Goal: Information Seeking & Learning: Learn about a topic

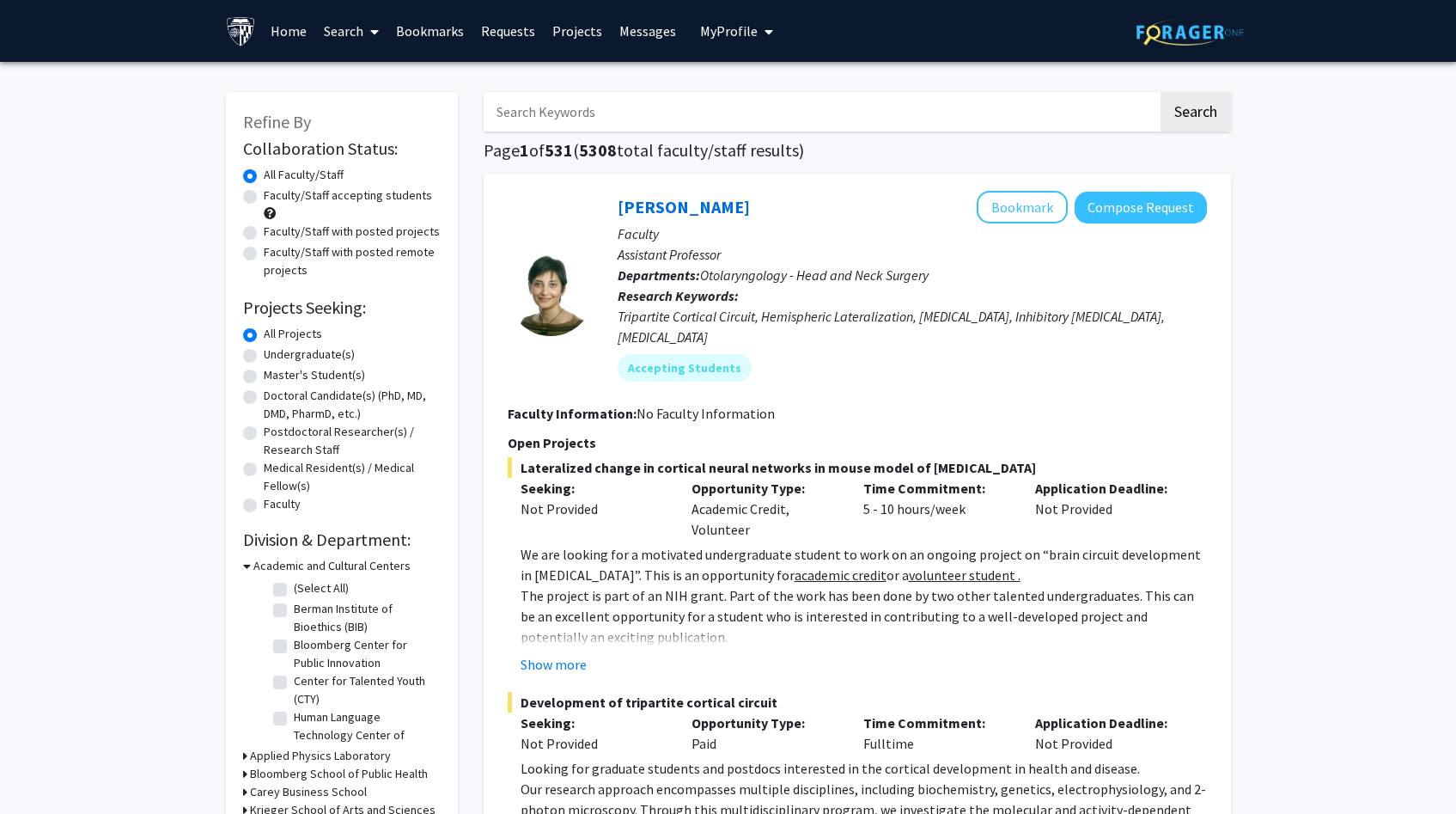
click at [921, 117] on input "Search Keywords" at bounding box center [820, 111] width 675 height 40
type input "otolaryngology"
click at [1161, 92] on button "Search" at bounding box center [1196, 111] width 71 height 40
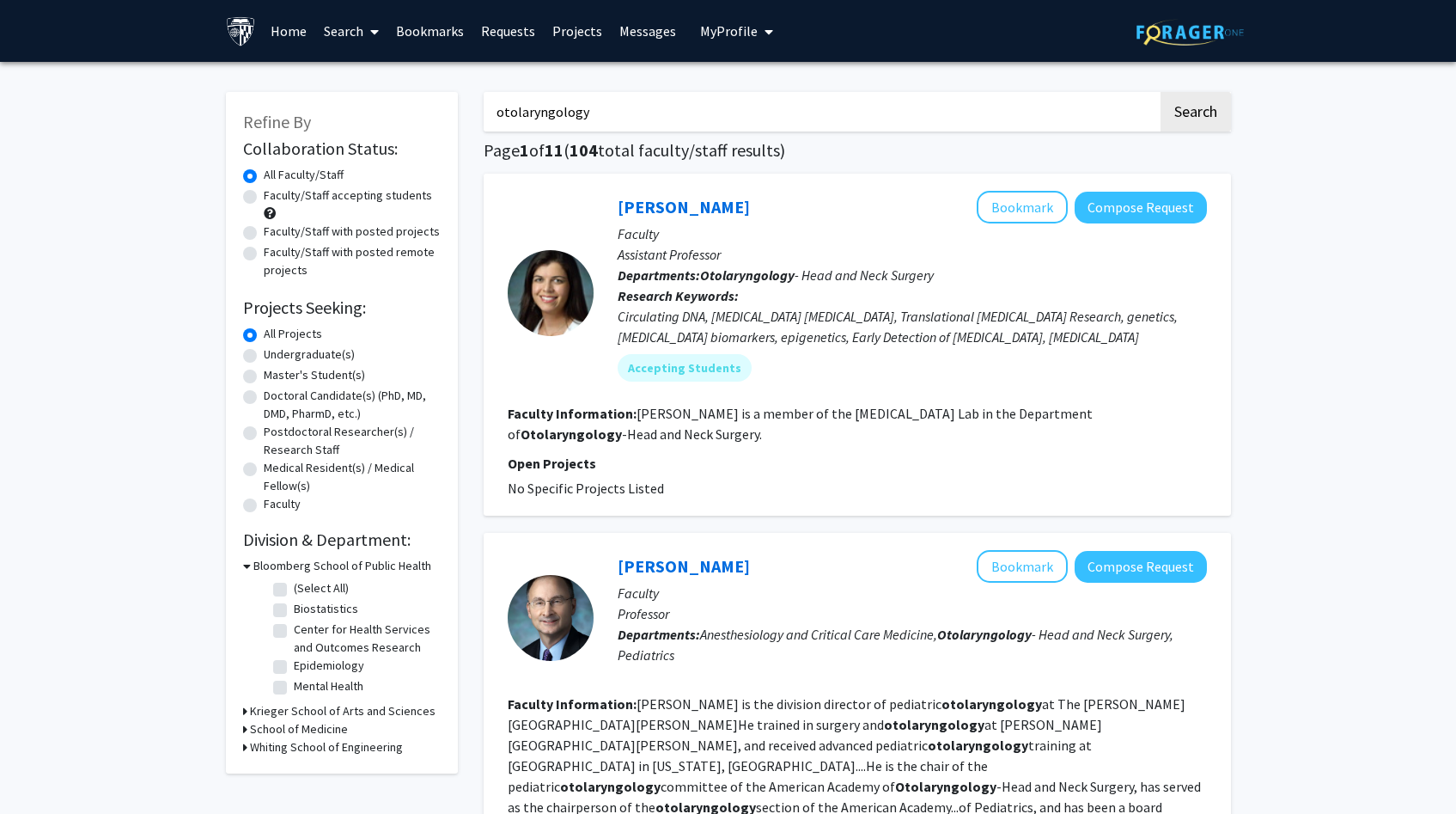
drag, startPoint x: 617, startPoint y: 138, endPoint x: 624, endPoint y: 120, distance: 19.3
click at [626, 117] on input "otolaryngology" at bounding box center [820, 111] width 675 height 40
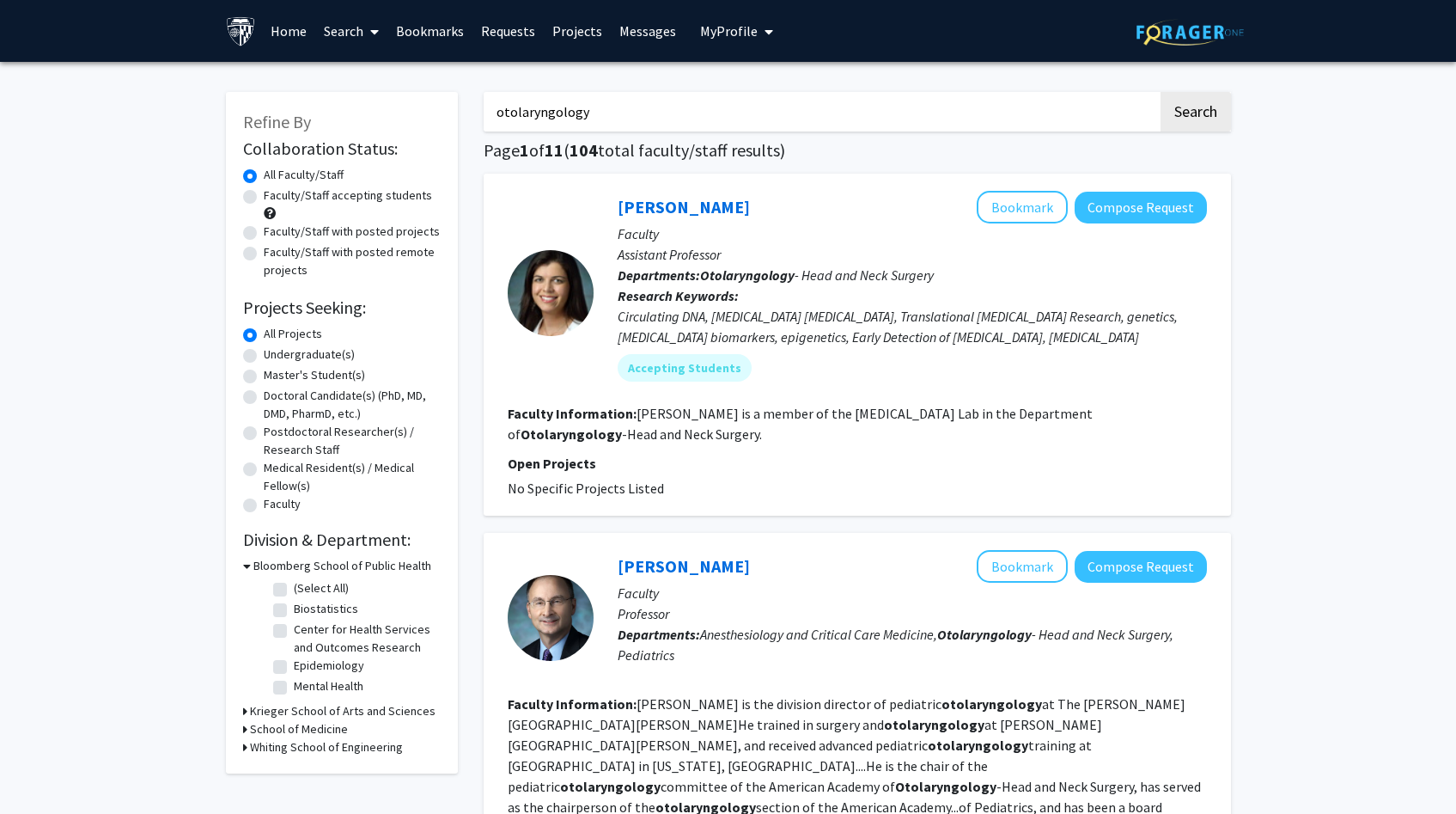
click at [626, 117] on input "otolaryngology" at bounding box center [820, 111] width 675 height 40
click at [1195, 124] on button "Search" at bounding box center [1196, 111] width 71 height 40
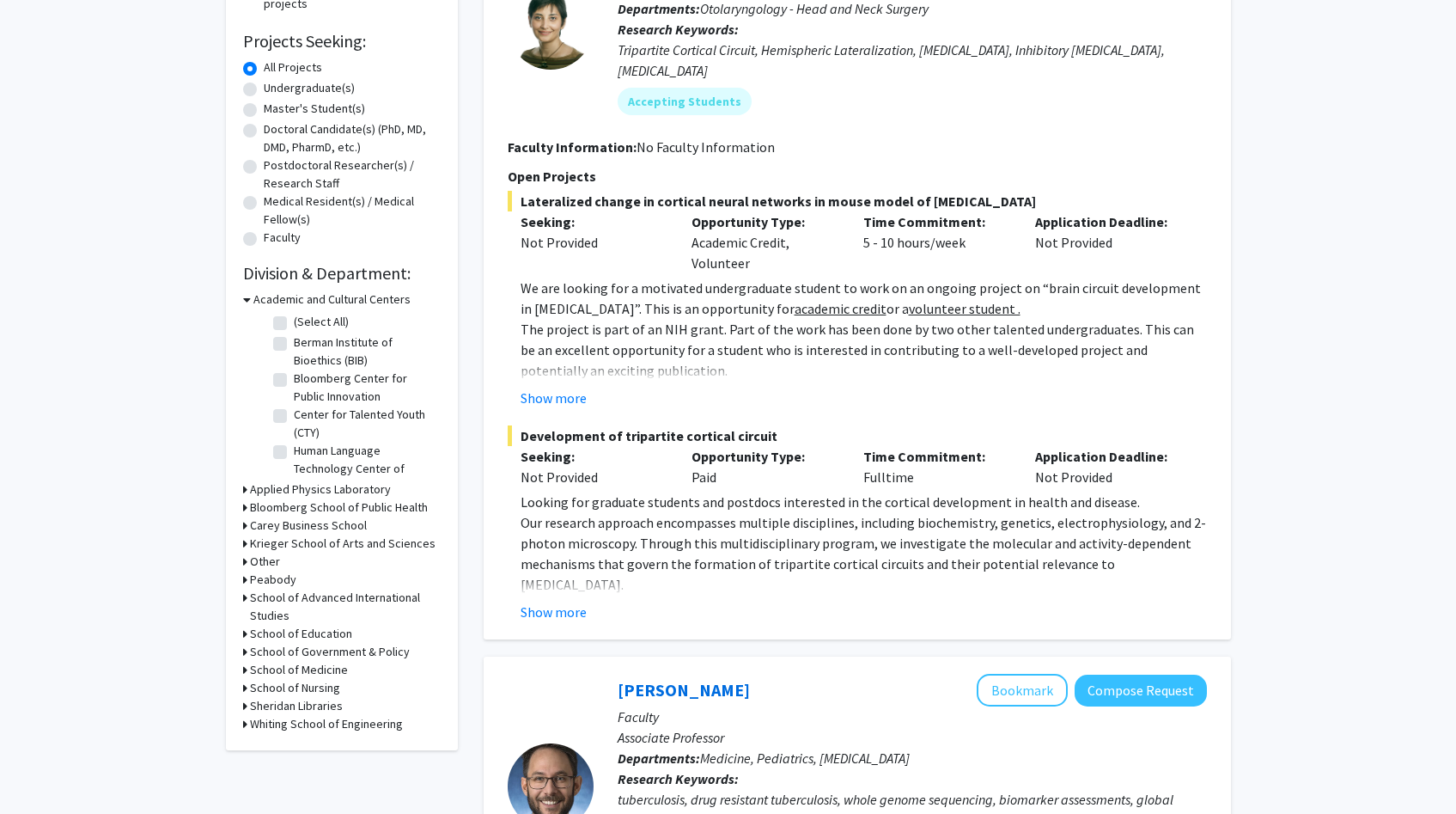
scroll to position [170, 0]
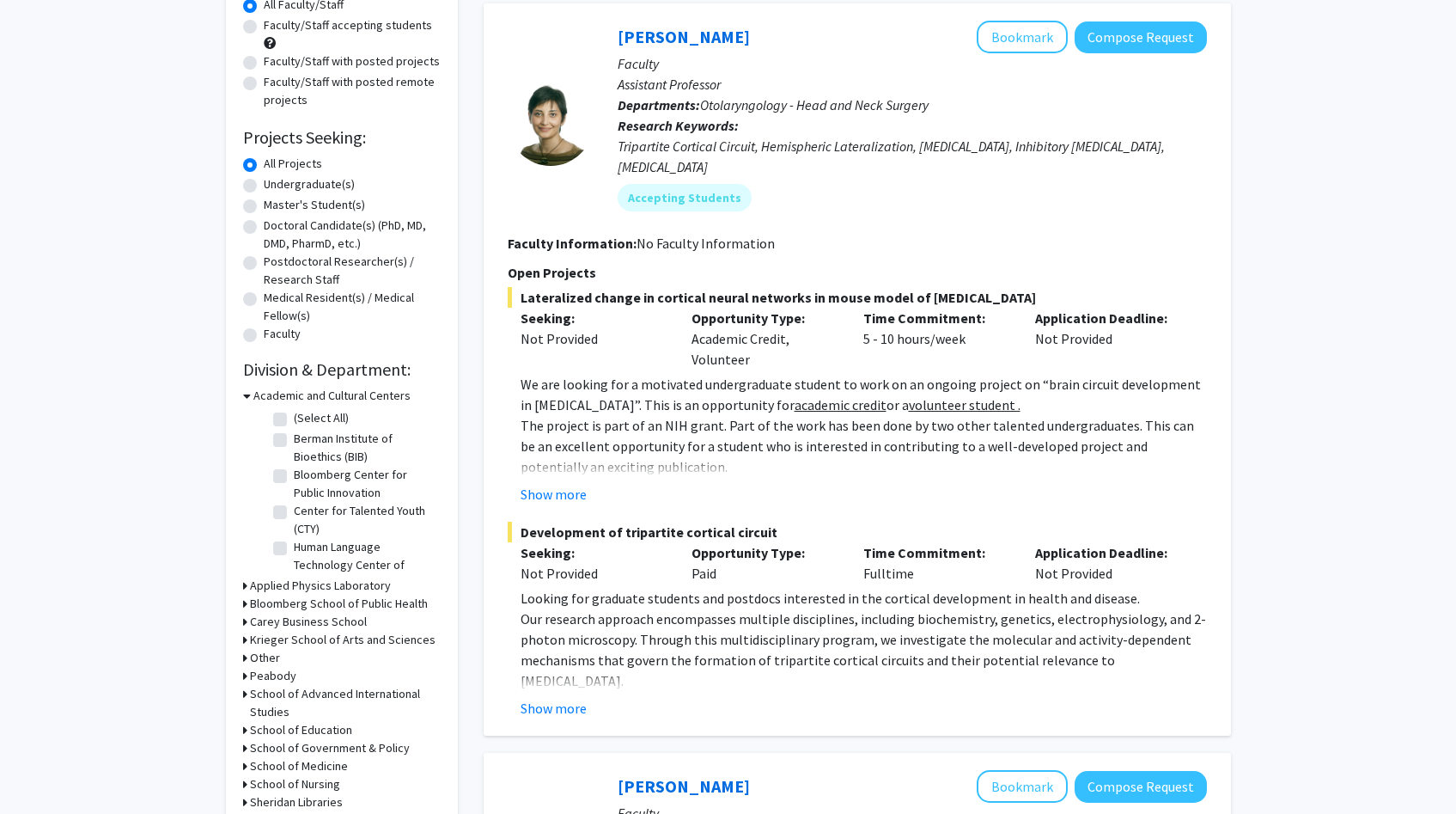
click at [264, 223] on label "Doctoral Candidate(s) (PhD, MD, DMD, PharmD, etc.)" at bounding box center [352, 234] width 177 height 36
click at [264, 223] on input "Doctoral Candidate(s) (PhD, MD, DMD, PharmD, etc.)" at bounding box center [269, 221] width 11 height 11
radio input "true"
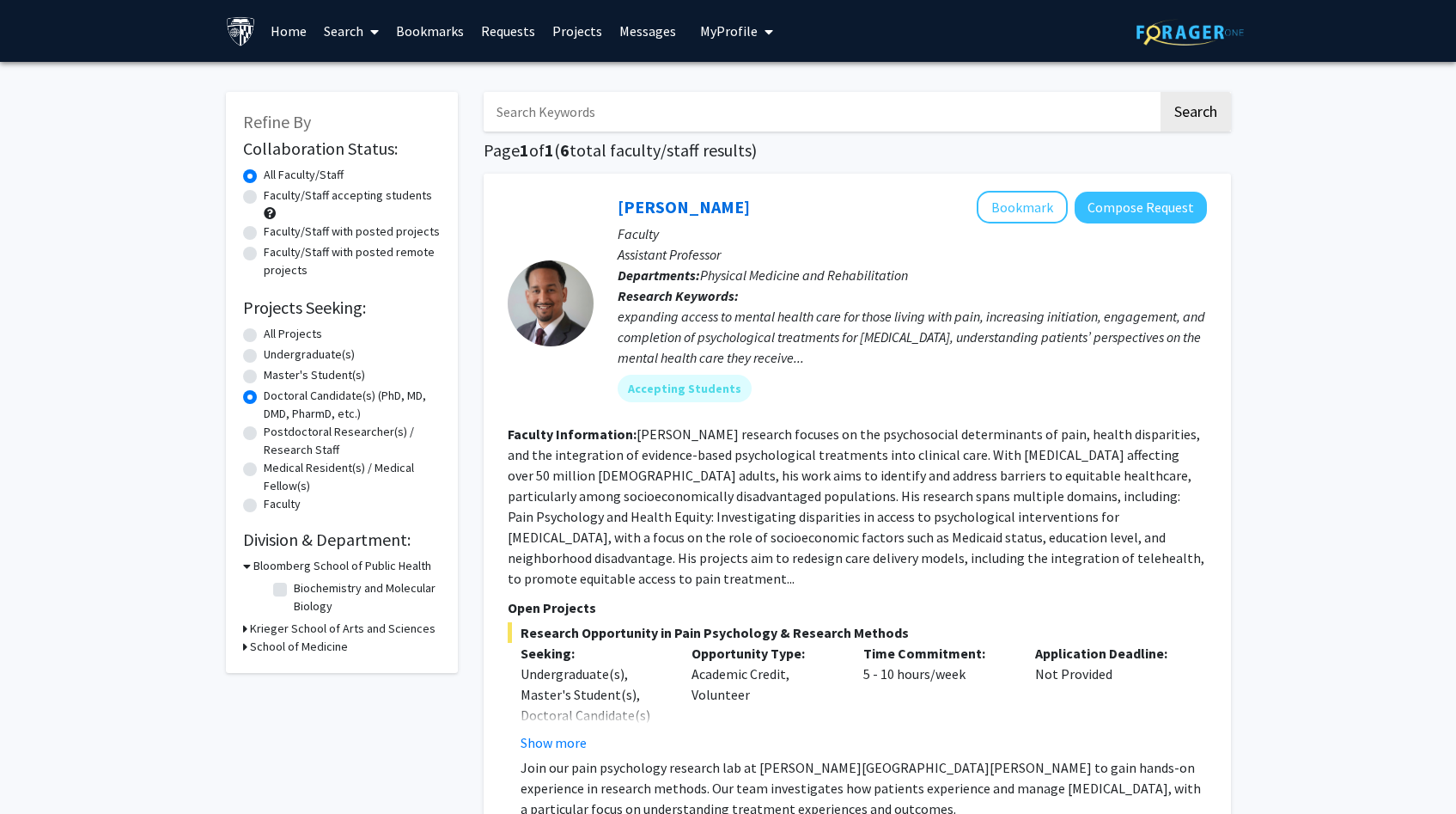
click at [264, 337] on label "All Projects" at bounding box center [293, 333] width 58 height 18
click at [264, 336] on input "All Projects" at bounding box center [269, 330] width 11 height 11
radio input "true"
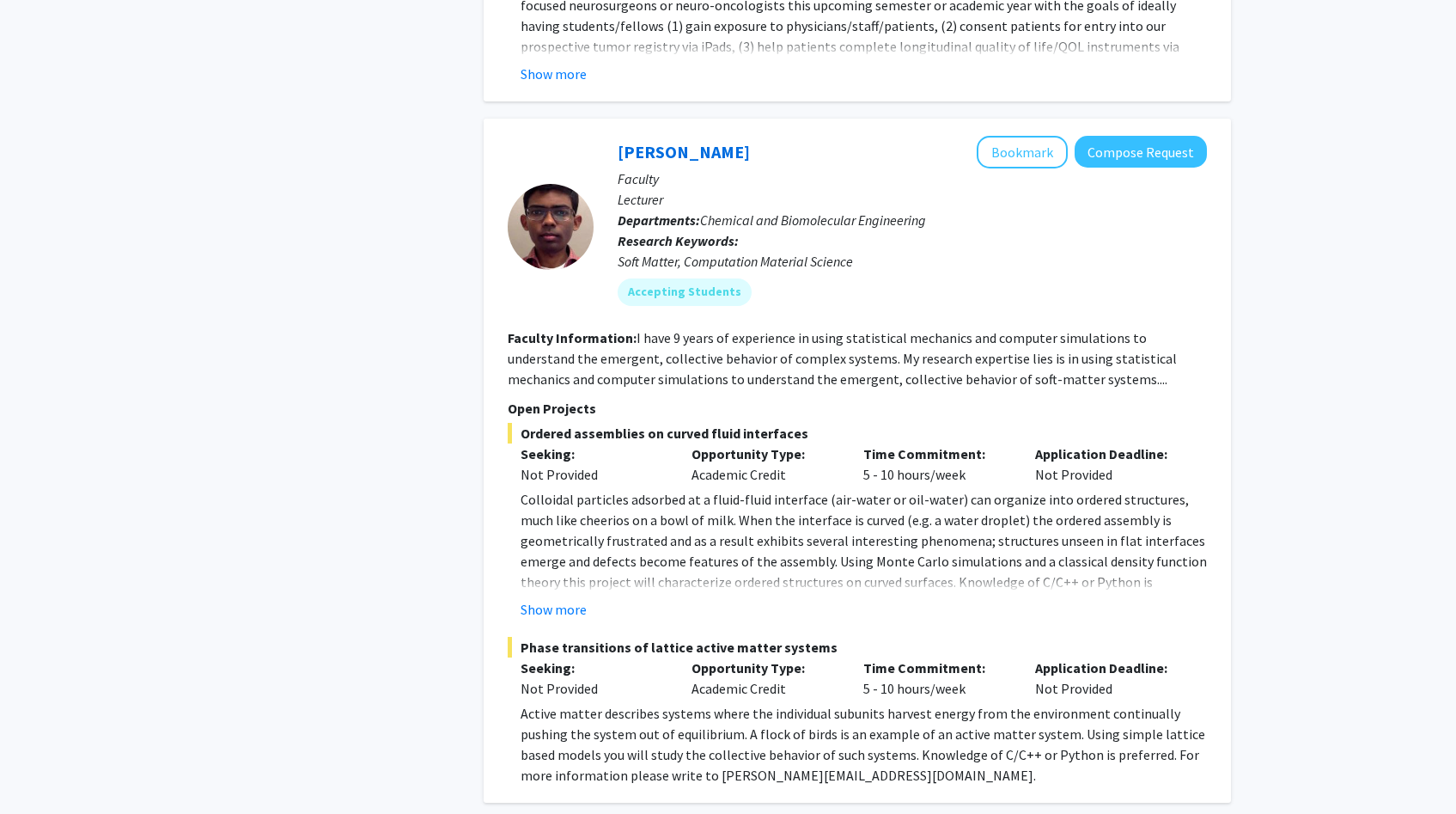
scroll to position [3711, 0]
